Goal: Check status: Check status

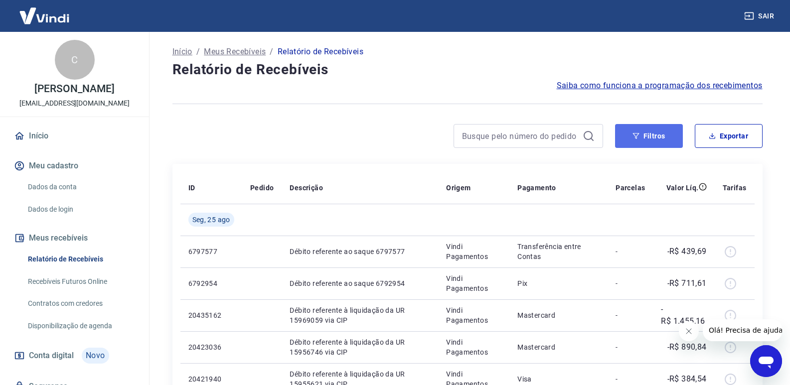
click at [638, 139] on icon "button" at bounding box center [636, 136] width 7 height 7
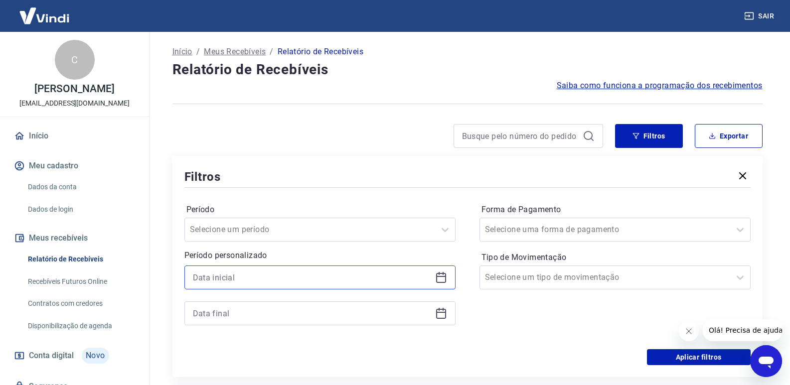
click at [393, 275] on input at bounding box center [312, 277] width 238 height 15
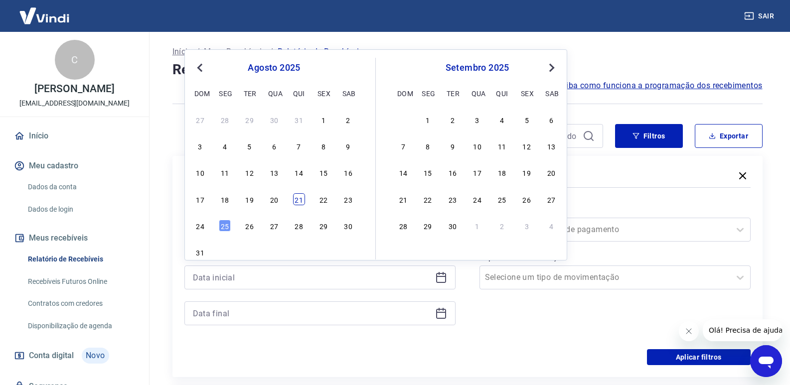
click at [297, 204] on div "21" at bounding box center [299, 199] width 12 height 12
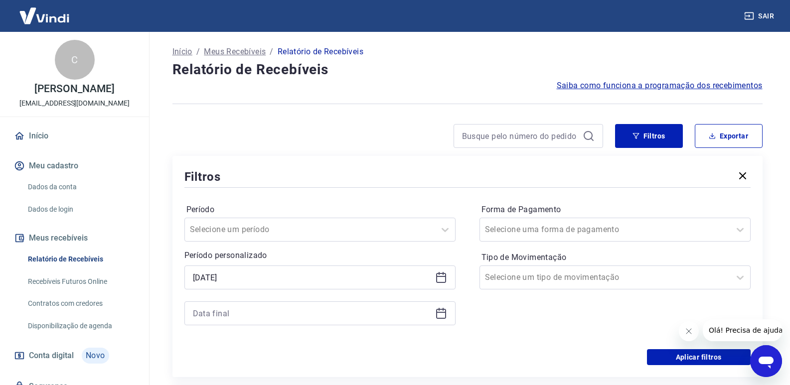
click at [439, 275] on icon at bounding box center [441, 278] width 12 height 12
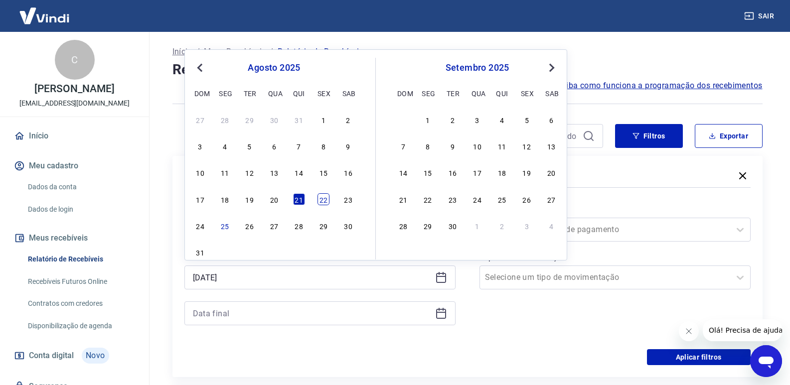
click at [327, 201] on div "22" at bounding box center [324, 199] width 12 height 12
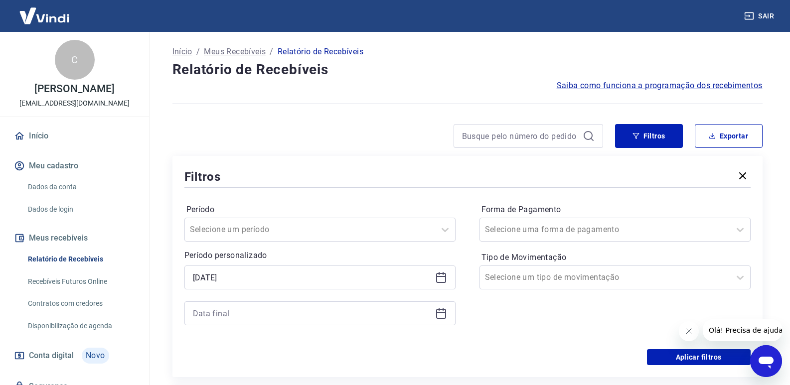
type input "[DATE]"
click at [437, 312] on icon at bounding box center [441, 314] width 10 height 10
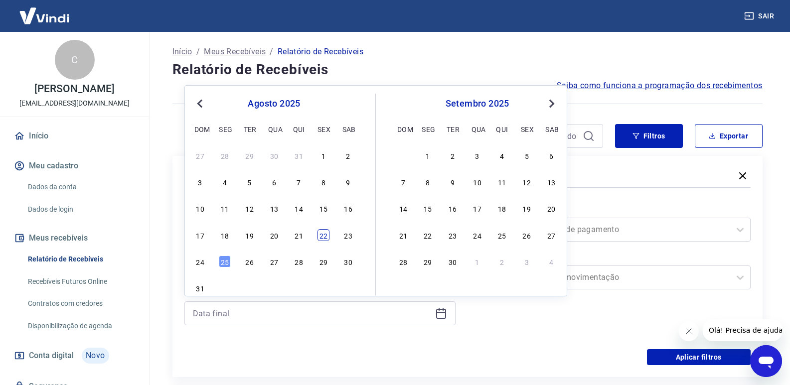
click at [323, 239] on div "22" at bounding box center [324, 235] width 12 height 12
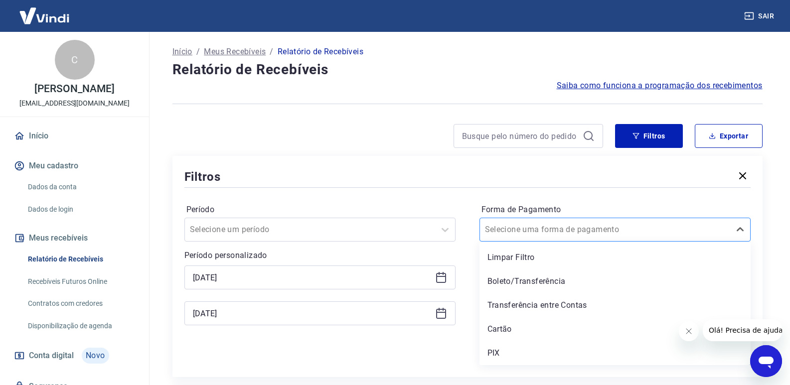
click at [607, 232] on div at bounding box center [605, 230] width 240 height 14
type input "[DATE]"
click at [497, 352] on div "PIX" at bounding box center [615, 354] width 271 height 20
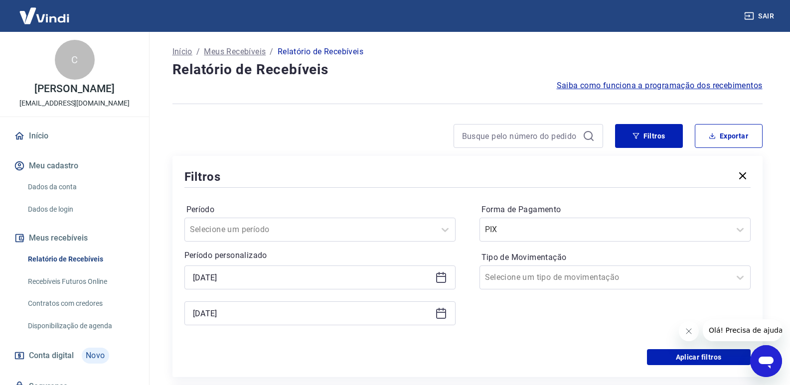
scroll to position [50, 0]
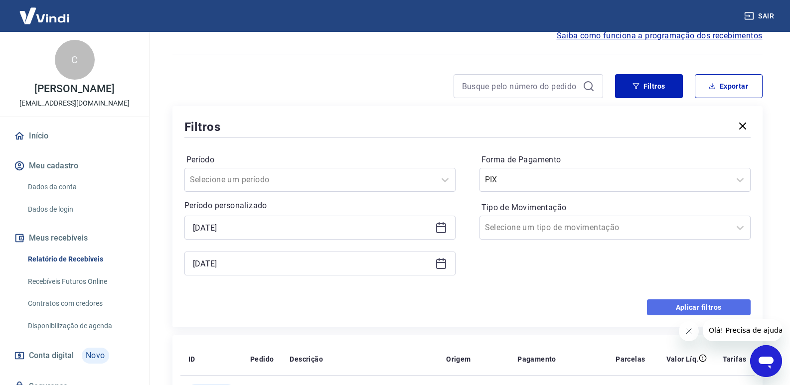
click at [663, 307] on button "Aplicar filtros" at bounding box center [699, 308] width 104 height 16
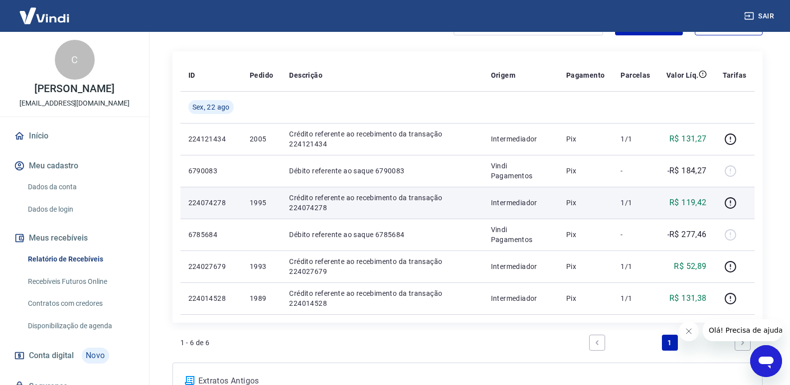
scroll to position [106, 0]
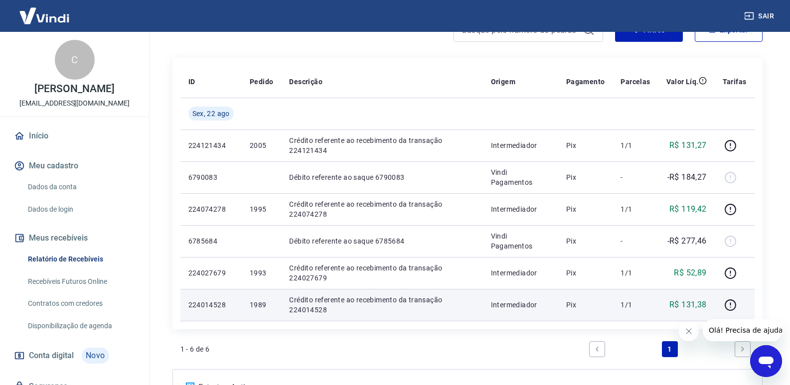
click at [204, 309] on p "224014528" at bounding box center [211, 305] width 45 height 10
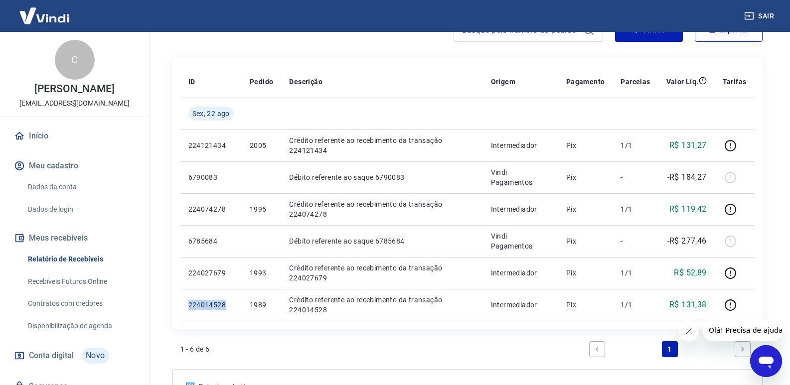
copy p "224014528"
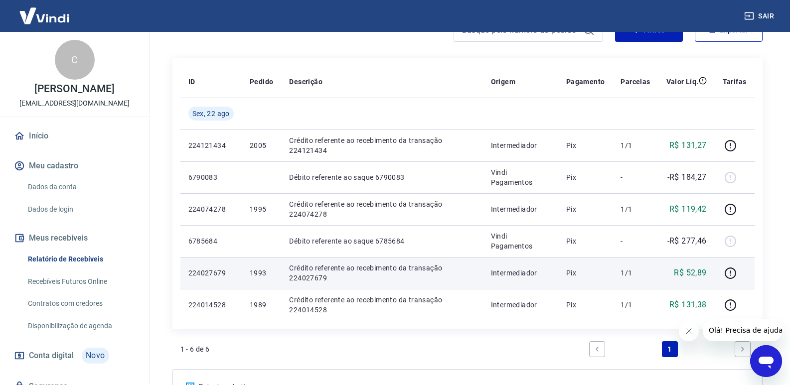
click at [203, 271] on p "224027679" at bounding box center [211, 273] width 45 height 10
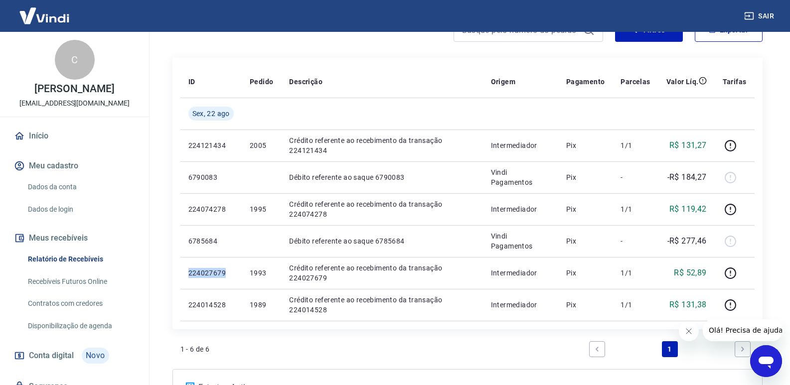
copy p "224027679"
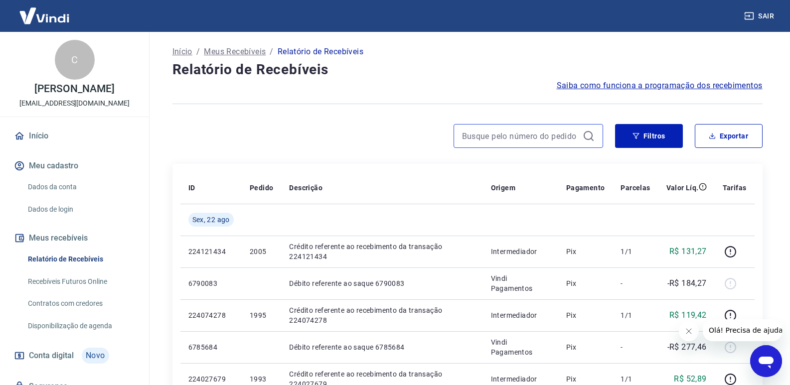
click at [516, 138] on input at bounding box center [520, 136] width 117 height 15
paste input "223996643"
type input "223996643"
click at [584, 134] on icon at bounding box center [589, 136] width 12 height 12
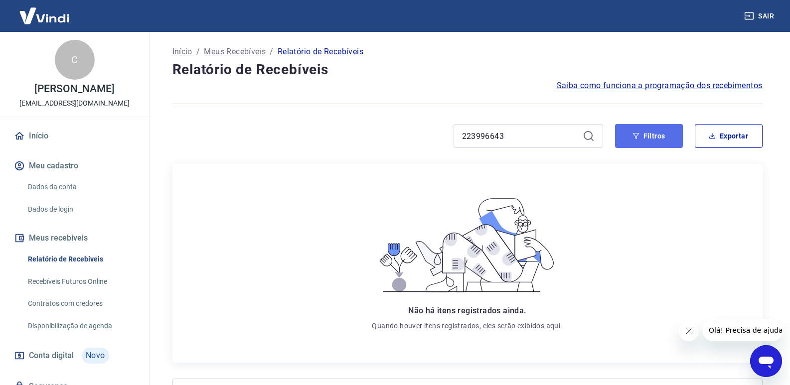
click at [621, 138] on button "Filtros" at bounding box center [649, 136] width 68 height 24
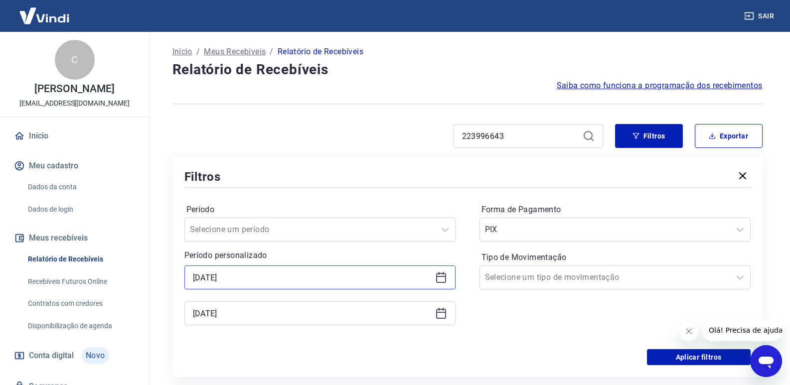
click at [211, 280] on input "[DATE]" at bounding box center [312, 277] width 238 height 15
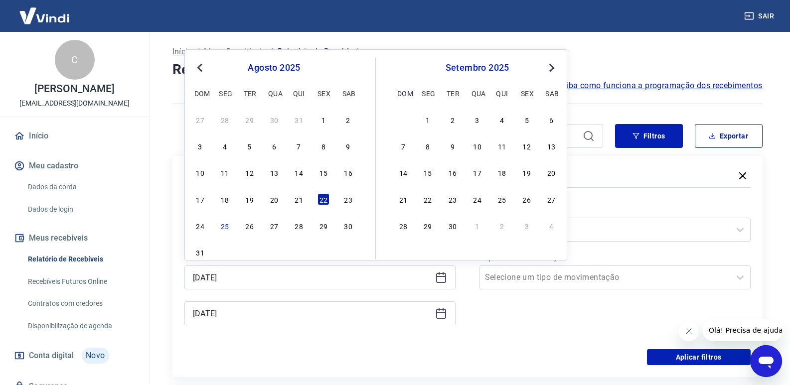
click at [297, 197] on div "21" at bounding box center [299, 199] width 12 height 12
type input "[DATE]"
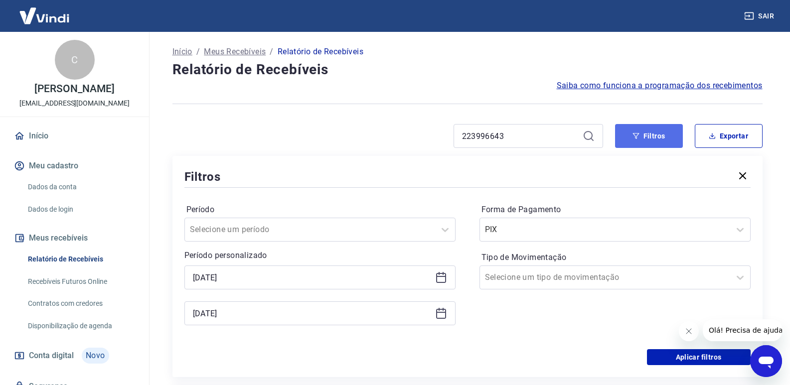
click at [644, 130] on button "Filtros" at bounding box center [649, 136] width 68 height 24
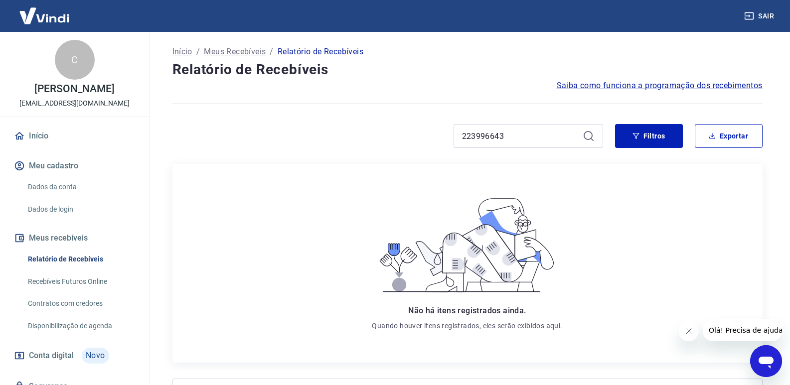
click at [599, 141] on div "223996643" at bounding box center [529, 136] width 150 height 24
click at [591, 135] on icon at bounding box center [589, 136] width 12 height 12
click at [531, 147] on div "223996643" at bounding box center [529, 136] width 150 height 24
drag, startPoint x: 536, startPoint y: 139, endPoint x: 503, endPoint y: 140, distance: 33.4
click at [506, 140] on input "223996643" at bounding box center [520, 136] width 117 height 15
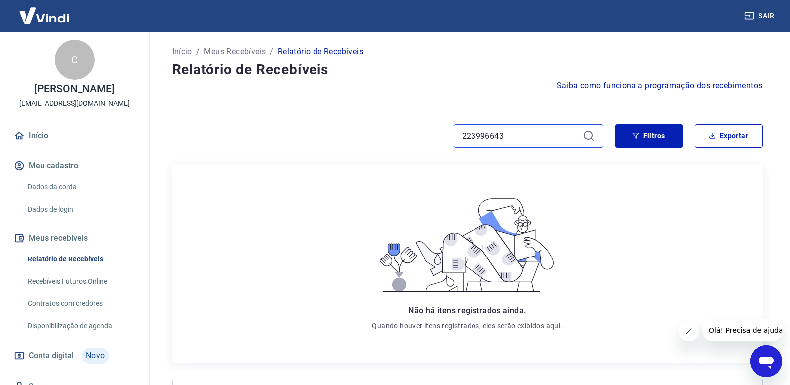
drag, startPoint x: 462, startPoint y: 137, endPoint x: 526, endPoint y: 128, distance: 64.5
click at [467, 137] on input "223996643" at bounding box center [520, 136] width 117 height 15
drag, startPoint x: 526, startPoint y: 128, endPoint x: 274, endPoint y: 112, distance: 252.3
click at [276, 124] on div "Início / Meus Recebíveis / Relatório de Recebíveis Relatório de Recebíveis Saib…" at bounding box center [468, 242] width 614 height 420
click at [572, 232] on div "Não há itens registrados ainda. Quando houver itens registrados, eles serão exi…" at bounding box center [467, 263] width 230 height 183
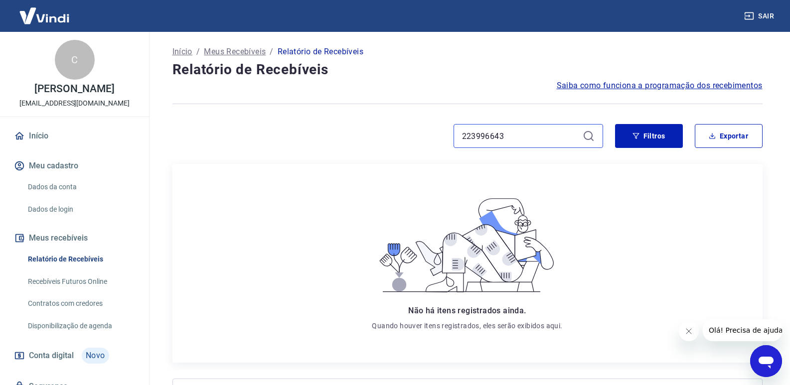
drag, startPoint x: 531, startPoint y: 134, endPoint x: 242, endPoint y: 134, distance: 289.2
click at [281, 134] on div "223996643" at bounding box center [388, 136] width 431 height 24
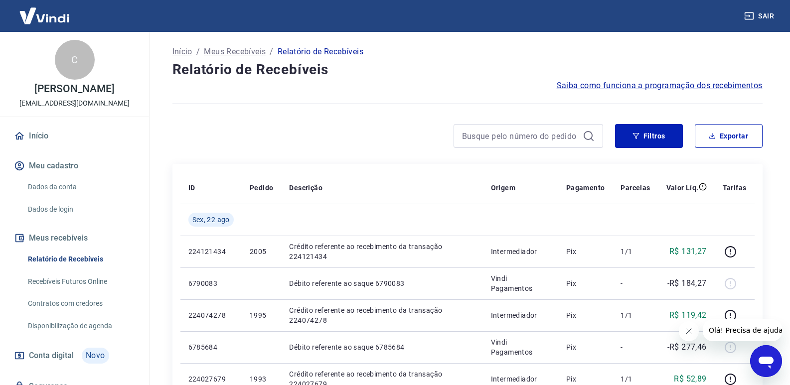
click at [619, 116] on div "Início / Meus Recebíveis / Relatório de Recebíveis Relatório de Recebíveis Saib…" at bounding box center [468, 290] width 614 height 517
click at [621, 127] on button "Filtros" at bounding box center [649, 136] width 68 height 24
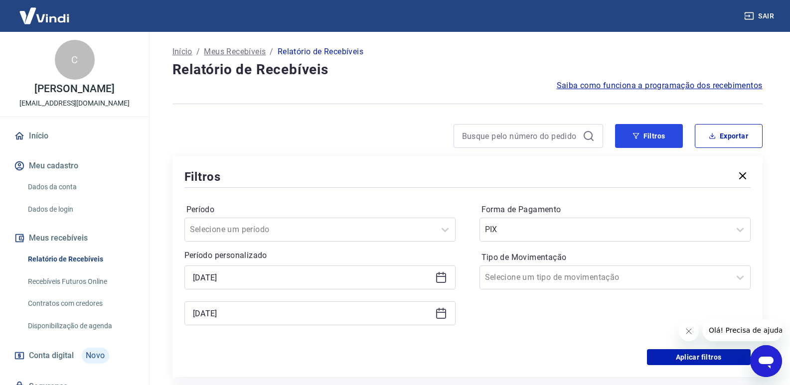
scroll to position [100, 0]
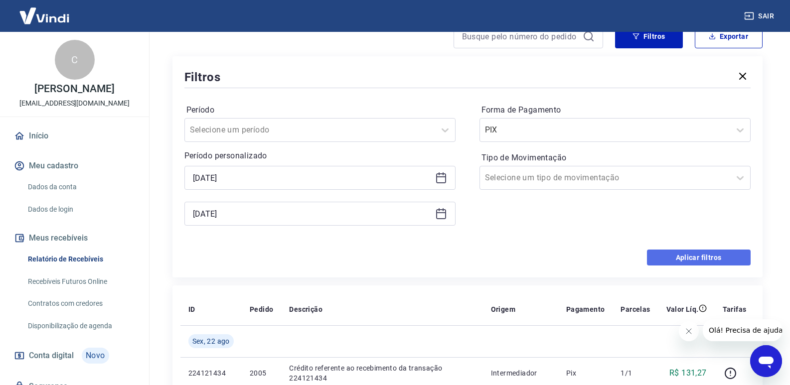
click at [686, 259] on button "Aplicar filtros" at bounding box center [699, 258] width 104 height 16
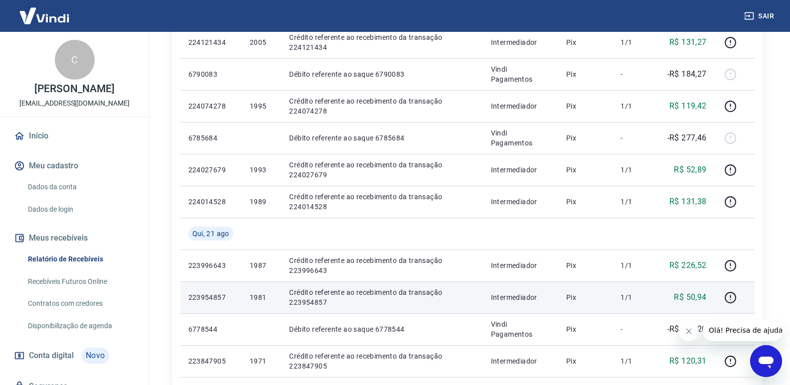
scroll to position [266, 0]
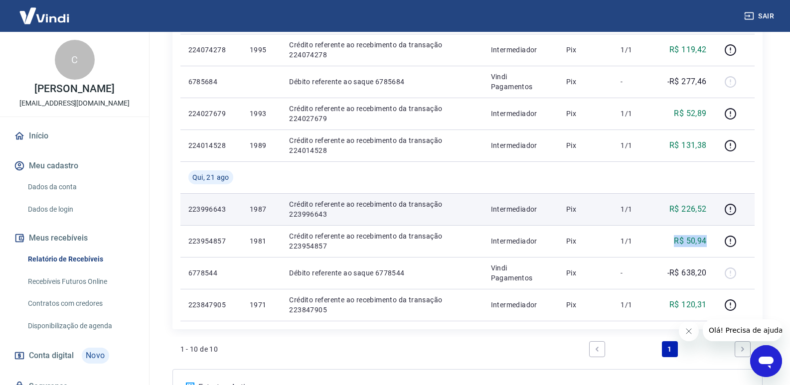
drag, startPoint x: 700, startPoint y: 243, endPoint x: 672, endPoint y: 209, distance: 43.2
click at [705, 238] on div "R$ 50,94" at bounding box center [687, 241] width 40 height 12
drag, startPoint x: 670, startPoint y: 203, endPoint x: 708, endPoint y: 202, distance: 37.9
click at [708, 203] on td "R$ 226,52" at bounding box center [687, 209] width 56 height 32
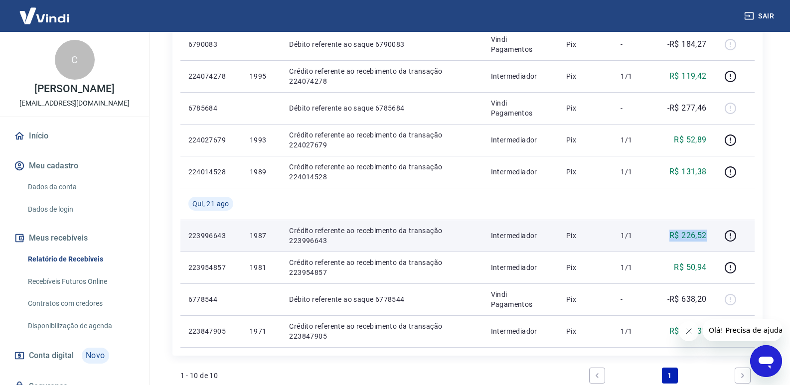
scroll to position [216, 0]
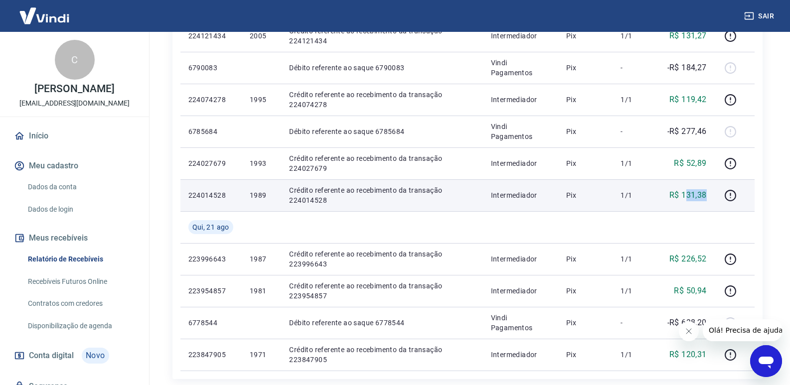
drag, startPoint x: 709, startPoint y: 203, endPoint x: 687, endPoint y: 200, distance: 22.6
click at [687, 201] on td "R$ 131,38" at bounding box center [687, 196] width 56 height 32
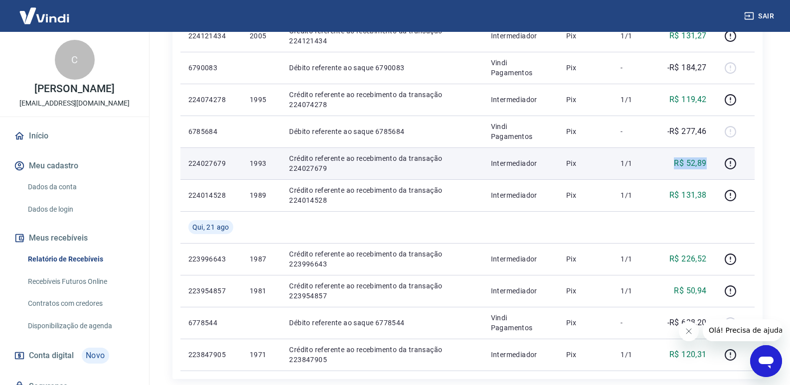
drag, startPoint x: 711, startPoint y: 173, endPoint x: 660, endPoint y: 165, distance: 51.5
click at [660, 165] on td "R$ 52,89" at bounding box center [687, 164] width 56 height 32
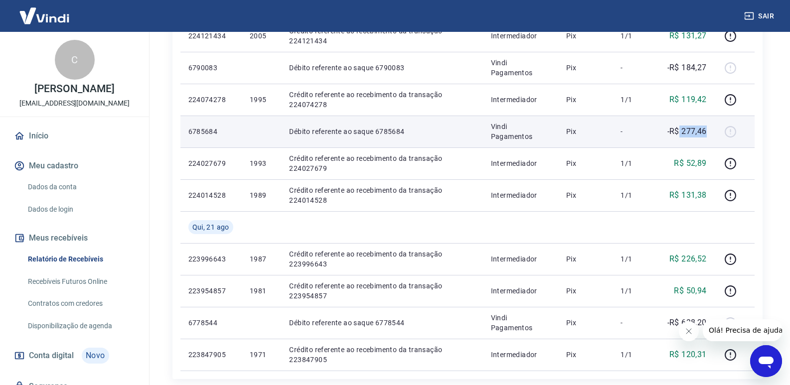
drag, startPoint x: 707, startPoint y: 120, endPoint x: 679, endPoint y: 124, distance: 28.6
click at [679, 124] on td "-R$ 277,46" at bounding box center [687, 132] width 56 height 32
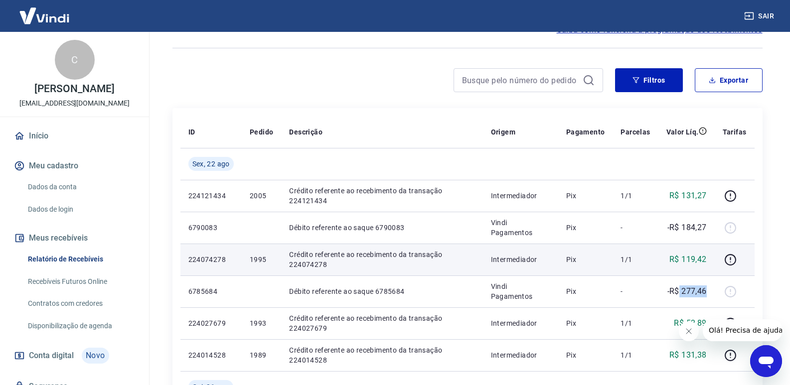
scroll to position [0, 0]
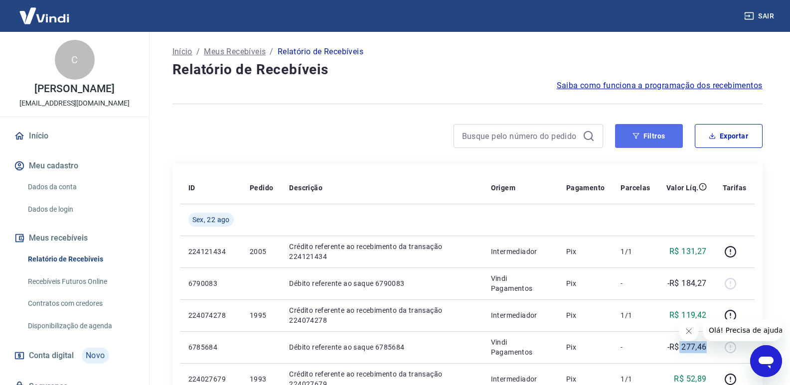
click at [639, 141] on button "Filtros" at bounding box center [649, 136] width 68 height 24
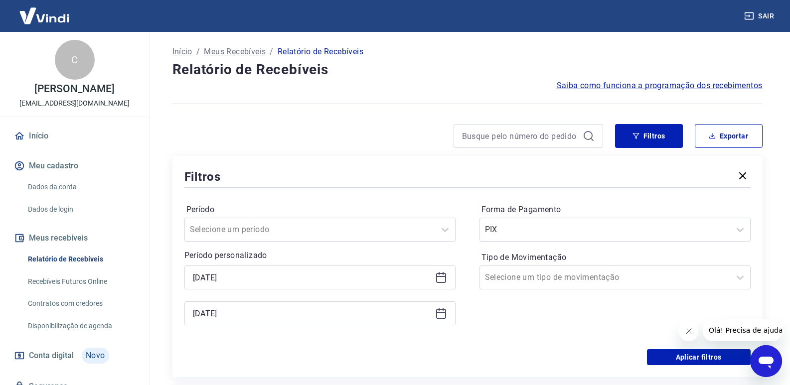
click at [448, 273] on div "[DATE]" at bounding box center [320, 278] width 271 height 24
click at [443, 279] on icon at bounding box center [441, 278] width 12 height 12
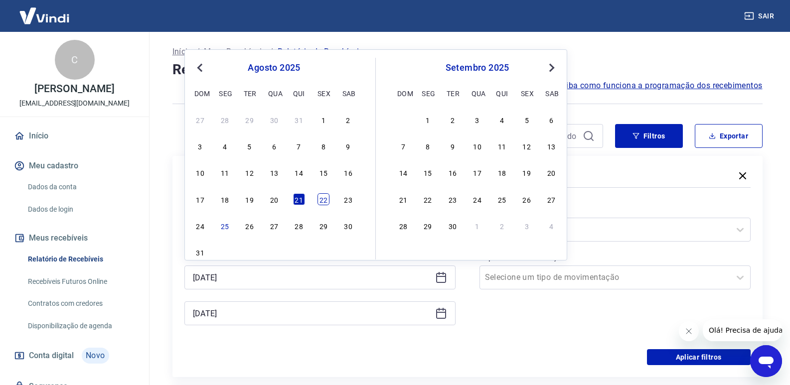
click at [321, 198] on div "22" at bounding box center [324, 199] width 12 height 12
type input "[DATE]"
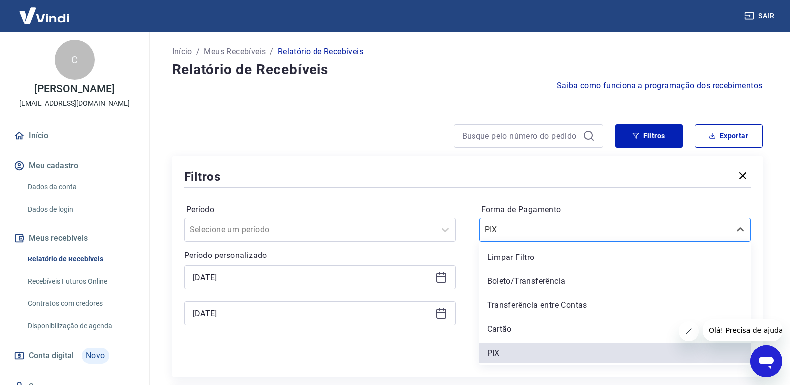
click at [512, 230] on input "Forma de Pagamento" at bounding box center [535, 230] width 101 height 12
click at [515, 317] on div "Limpar Filtro Boleto/Transferência Transferência entre Contas Cartão PIX" at bounding box center [615, 304] width 271 height 124
drag, startPoint x: 508, startPoint y: 322, endPoint x: 699, endPoint y: 294, distance: 193.1
click at [508, 323] on div "Cartão" at bounding box center [615, 330] width 271 height 20
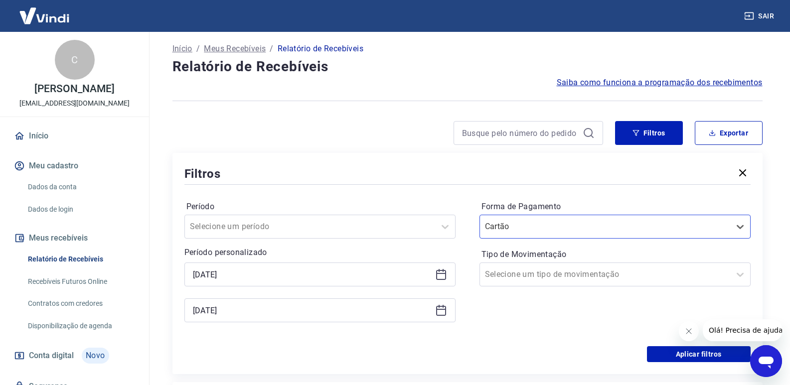
scroll to position [50, 0]
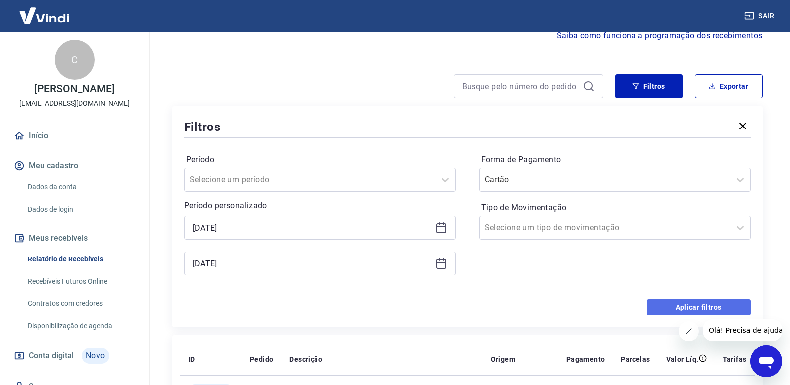
click at [653, 310] on button "Aplicar filtros" at bounding box center [699, 308] width 104 height 16
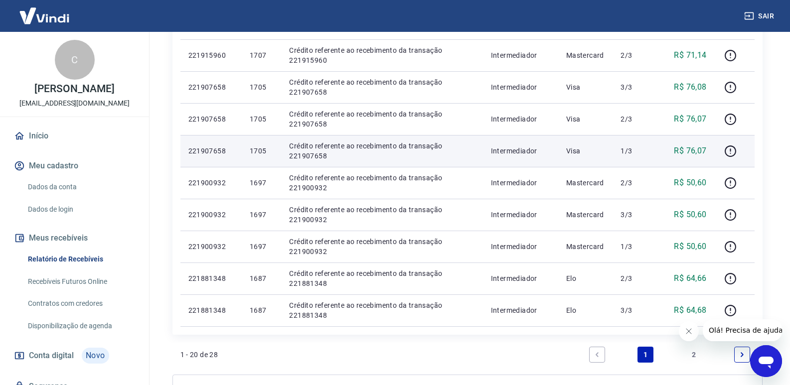
scroll to position [653, 0]
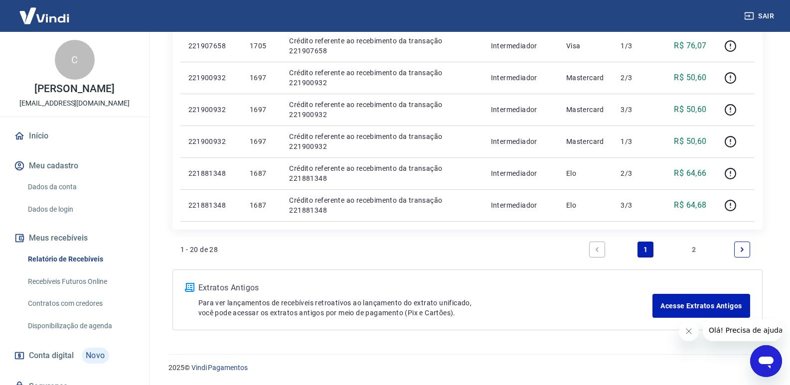
click at [695, 253] on link "2" at bounding box center [694, 250] width 16 height 16
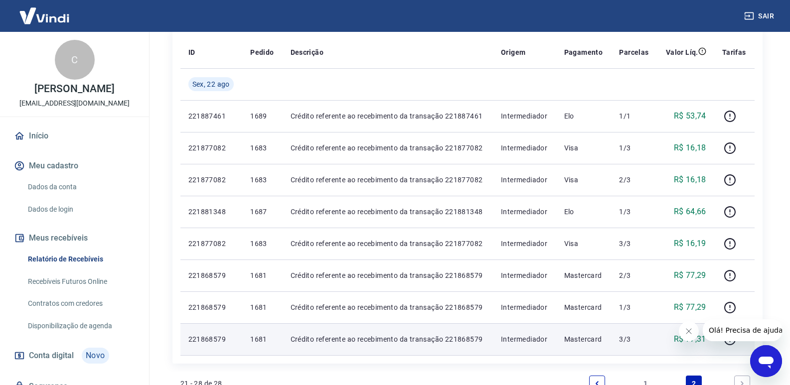
scroll to position [270, 0]
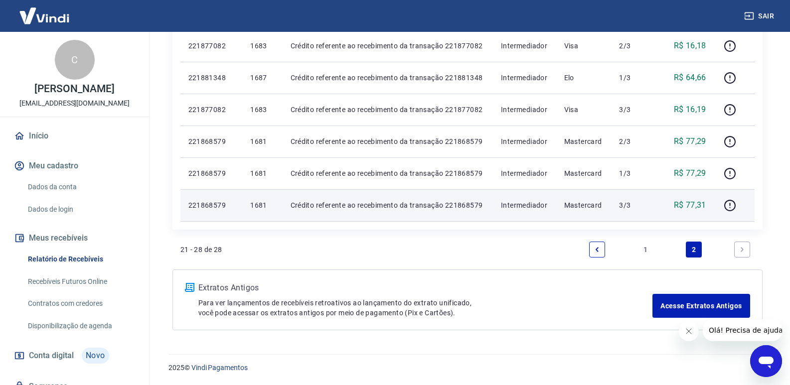
click at [203, 203] on p "221868579" at bounding box center [212, 205] width 46 height 10
click at [209, 195] on td "221868579" at bounding box center [212, 206] width 62 height 32
drag, startPoint x: 209, startPoint y: 195, endPoint x: 208, endPoint y: 201, distance: 5.7
click at [208, 197] on td "221868579" at bounding box center [212, 206] width 62 height 32
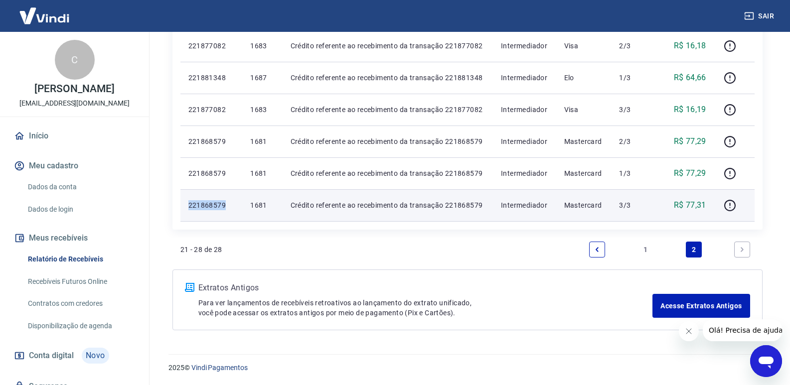
click at [208, 201] on p "221868579" at bounding box center [212, 205] width 46 height 10
click at [192, 210] on td "221868579" at bounding box center [212, 206] width 62 height 32
click at [192, 206] on p "221868579" at bounding box center [212, 205] width 46 height 10
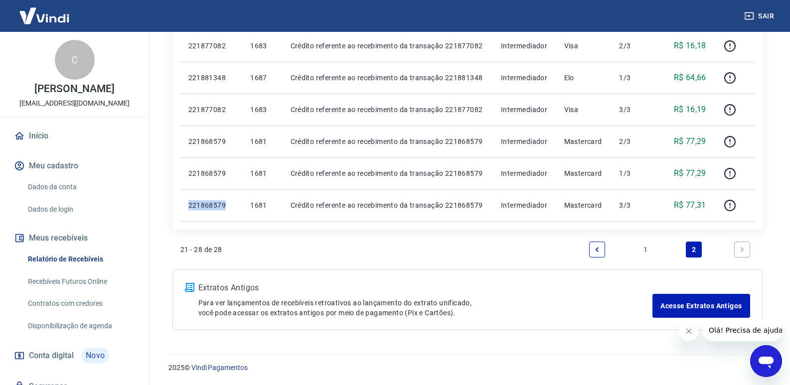
copy p "221868579"
click at [645, 250] on link "1" at bounding box center [646, 250] width 16 height 16
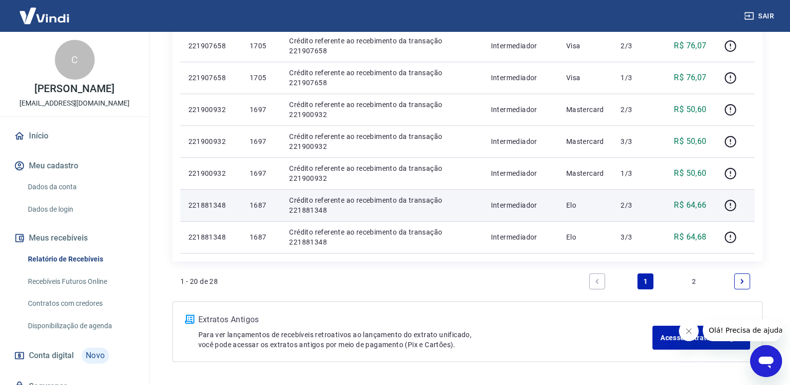
scroll to position [603, 0]
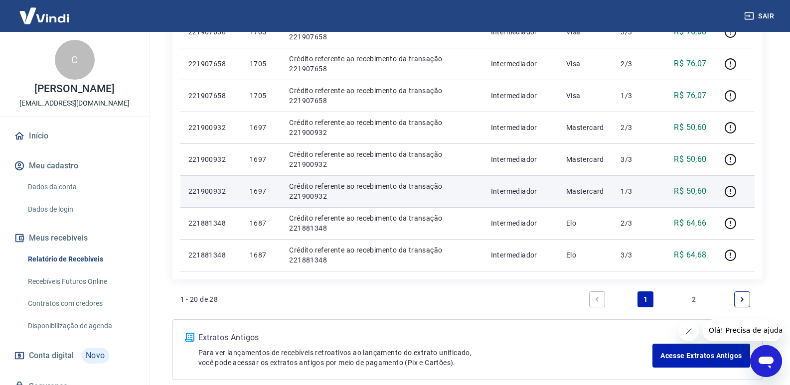
click at [627, 198] on td "1/3" at bounding box center [635, 192] width 45 height 32
click at [199, 195] on p "221900932" at bounding box center [211, 192] width 45 height 10
click at [198, 195] on p "221900932" at bounding box center [211, 192] width 45 height 10
click at [197, 193] on p "221900932" at bounding box center [211, 192] width 45 height 10
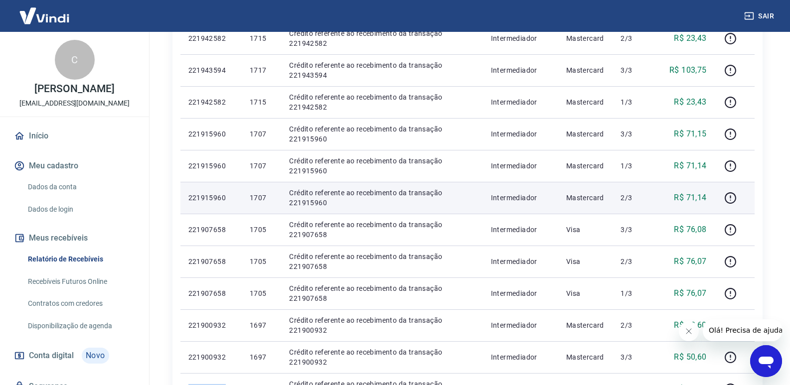
scroll to position [403, 0]
drag, startPoint x: 658, startPoint y: 191, endPoint x: 647, endPoint y: 191, distance: 11.0
click at [647, 191] on td "2/3" at bounding box center [635, 200] width 45 height 32
click at [192, 197] on p "221915960" at bounding box center [211, 199] width 45 height 10
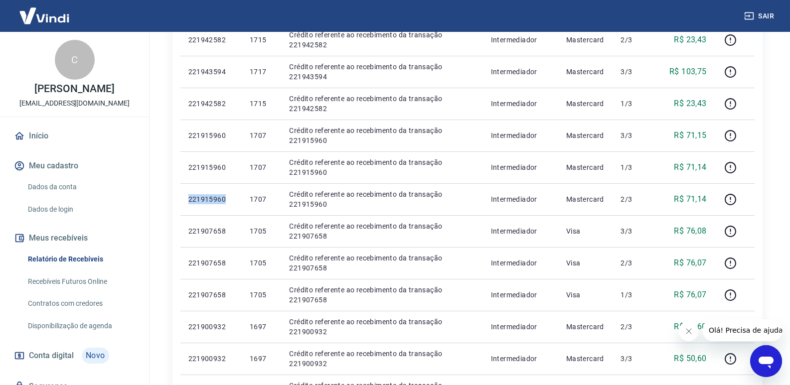
copy p "221915960"
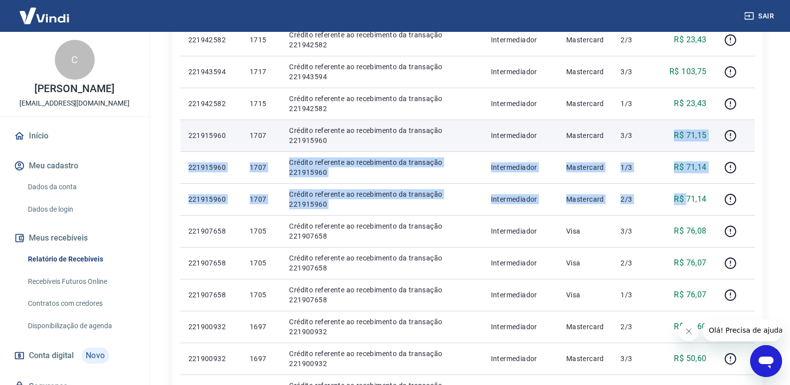
drag, startPoint x: 687, startPoint y: 200, endPoint x: 675, endPoint y: 141, distance: 60.4
click at [675, 141] on tbody "[DATE] 20389927 Débito referente à liquidação da UR 15927531 via CIP Vindi Paga…" at bounding box center [468, 136] width 574 height 670
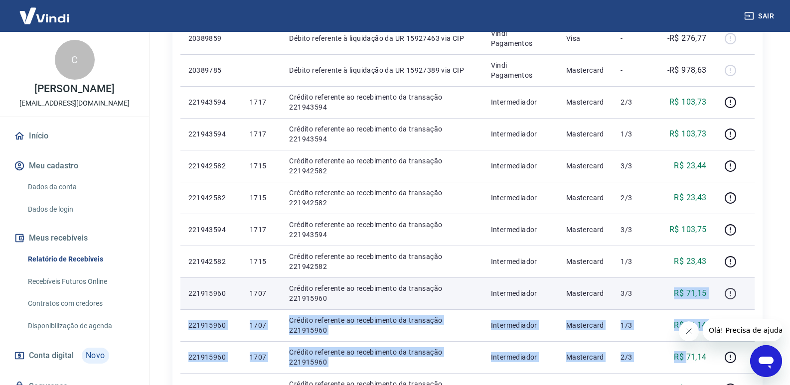
scroll to position [254, 0]
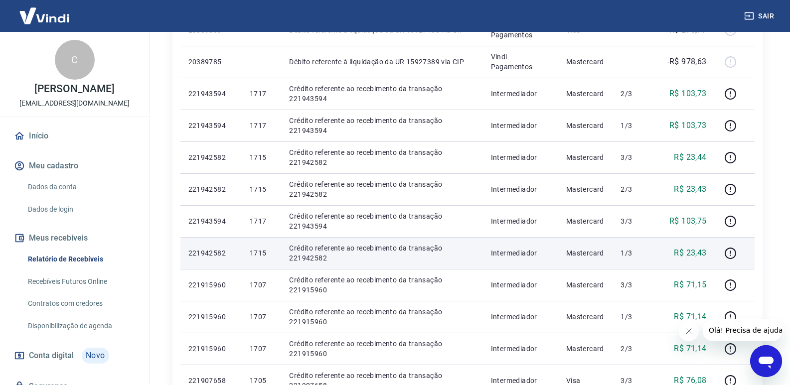
click at [629, 245] on td "1/3" at bounding box center [635, 253] width 45 height 32
click at [202, 252] on p "221942582" at bounding box center [211, 253] width 45 height 10
copy p "221942582"
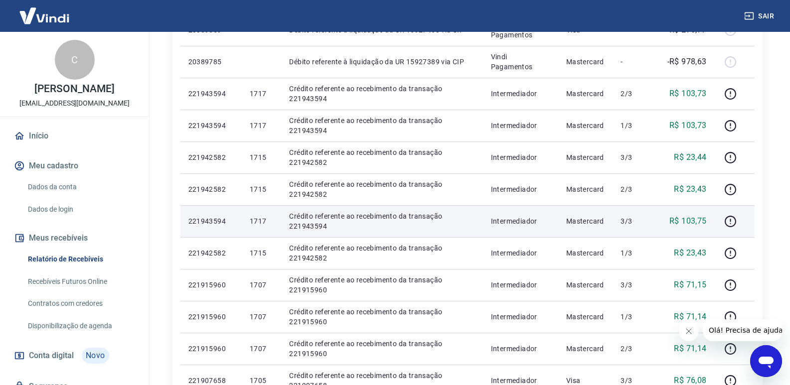
click at [201, 216] on p "221943594" at bounding box center [211, 221] width 45 height 10
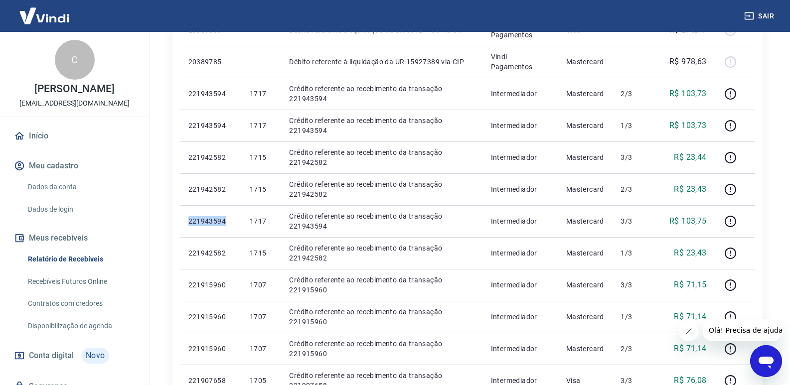
copy p "221943594"
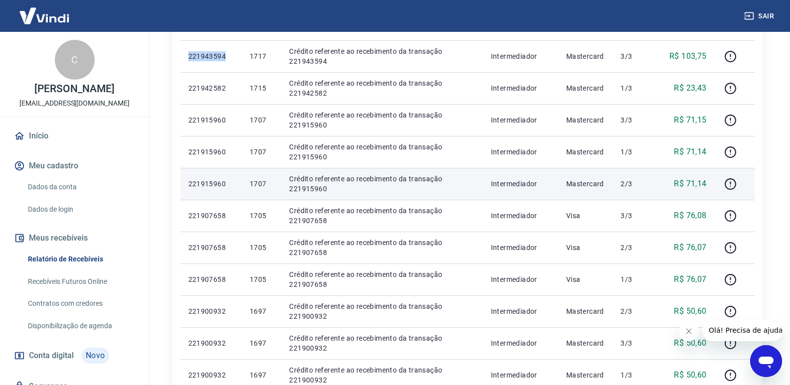
scroll to position [453, 0]
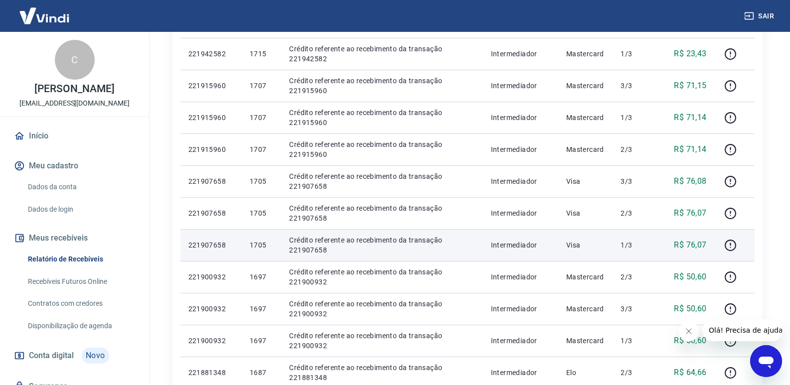
click at [217, 245] on p "221907658" at bounding box center [211, 245] width 45 height 10
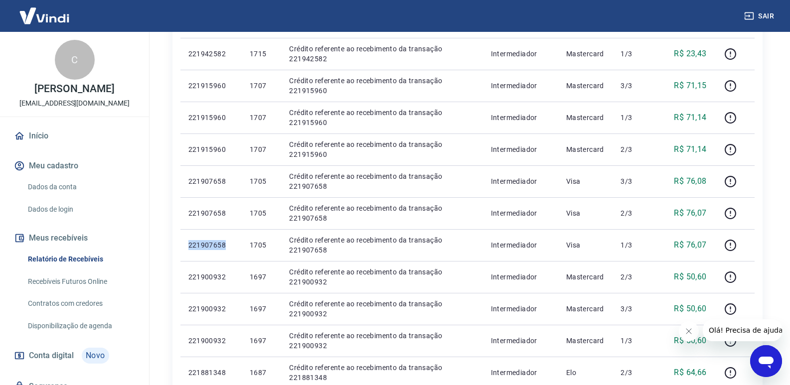
copy p "221907658"
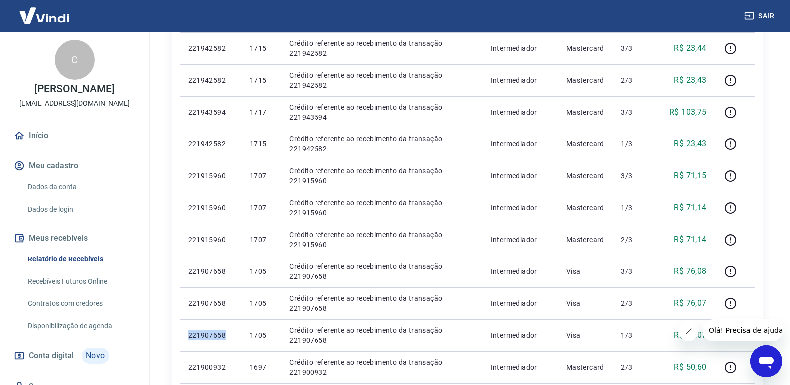
scroll to position [653, 0]
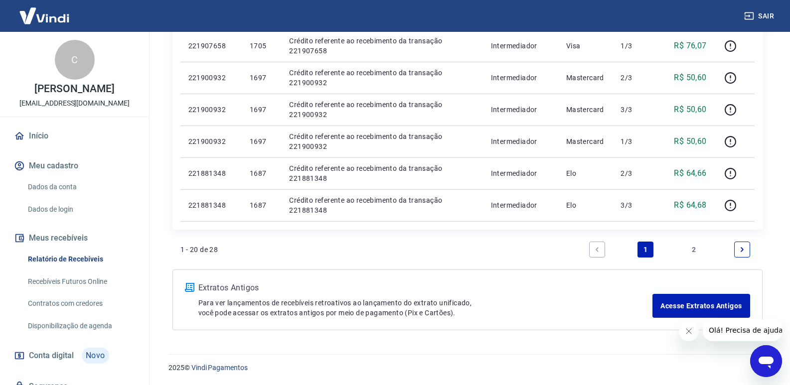
click at [701, 245] on link "2" at bounding box center [694, 250] width 16 height 16
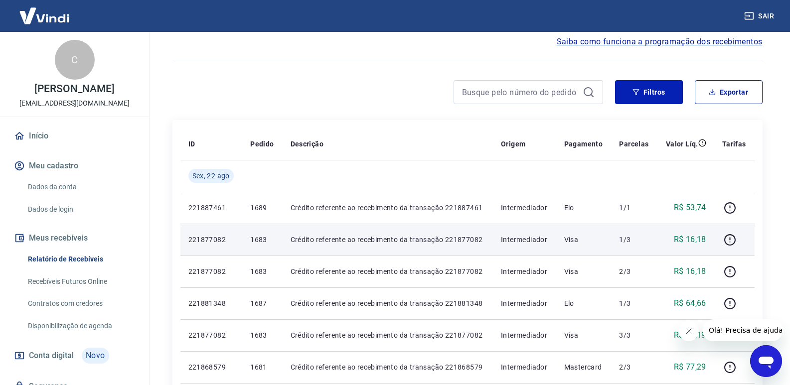
scroll to position [100, 0]
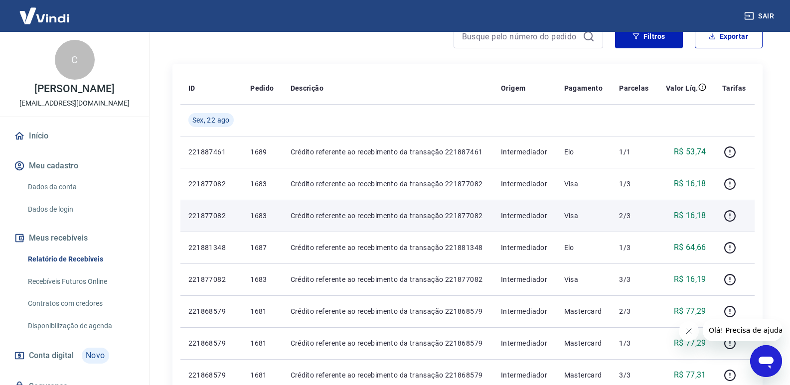
click at [201, 207] on td "221877082" at bounding box center [212, 216] width 62 height 32
click at [201, 211] on p "221877082" at bounding box center [212, 216] width 46 height 10
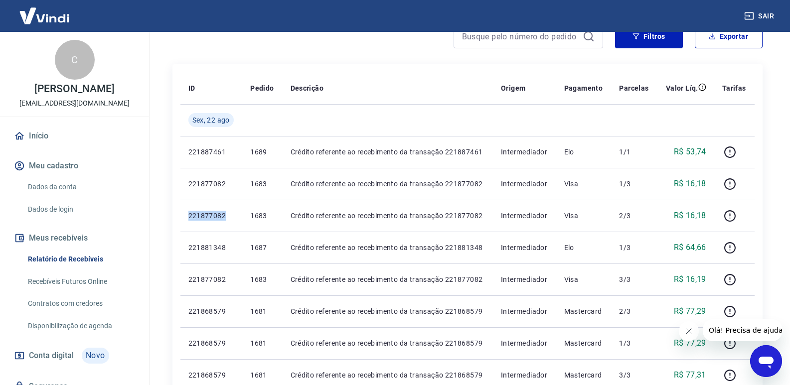
copy p "221877082"
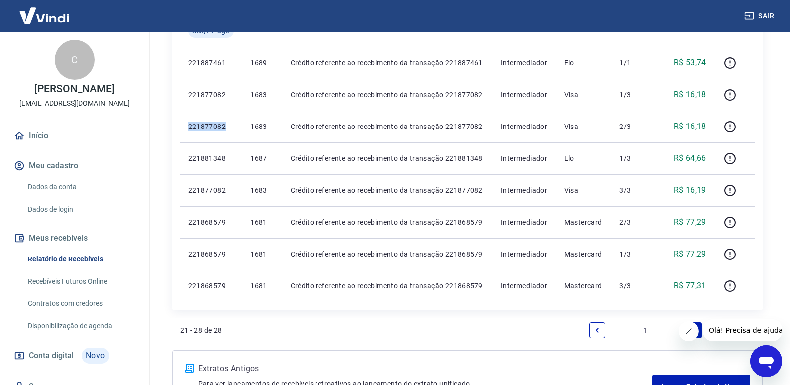
scroll to position [270, 0]
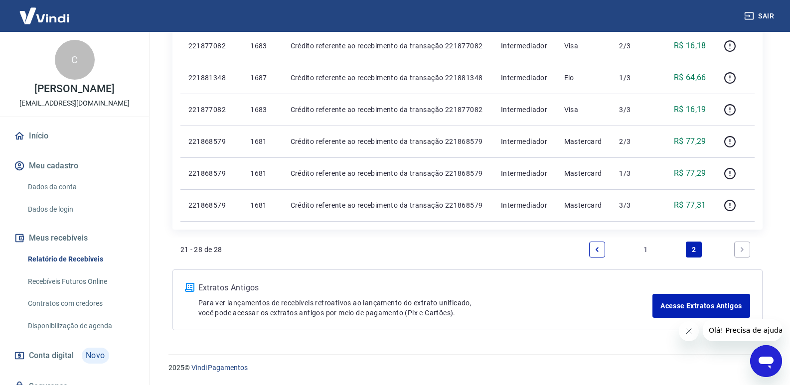
click at [641, 254] on link "1" at bounding box center [646, 250] width 16 height 16
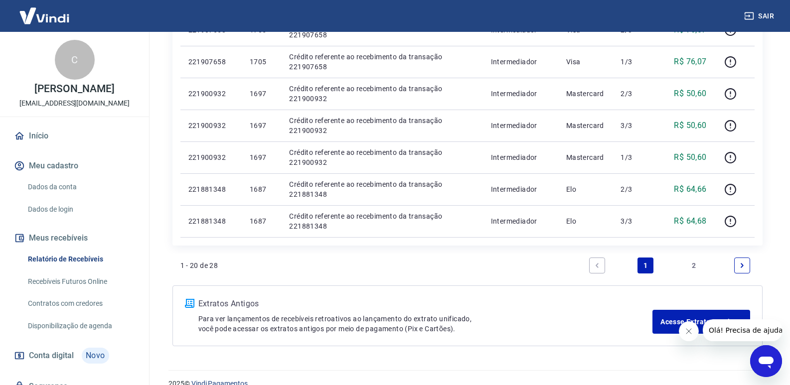
scroll to position [603, 0]
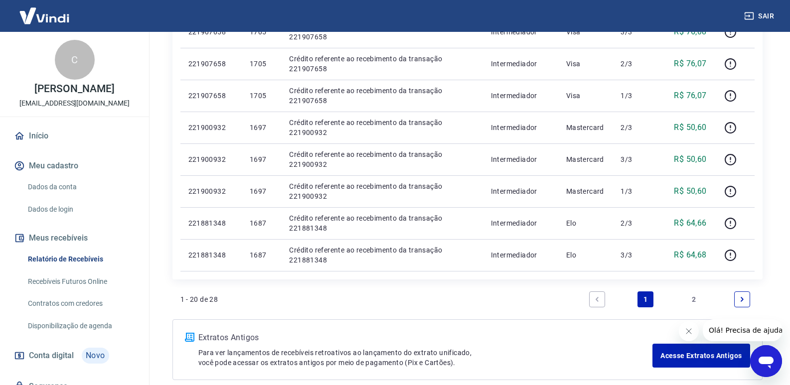
click at [700, 301] on link "2" at bounding box center [694, 300] width 16 height 16
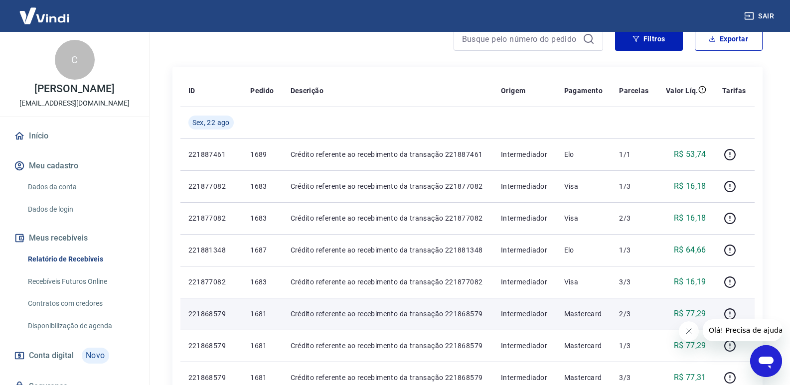
scroll to position [100, 0]
